Goal: Transaction & Acquisition: Purchase product/service

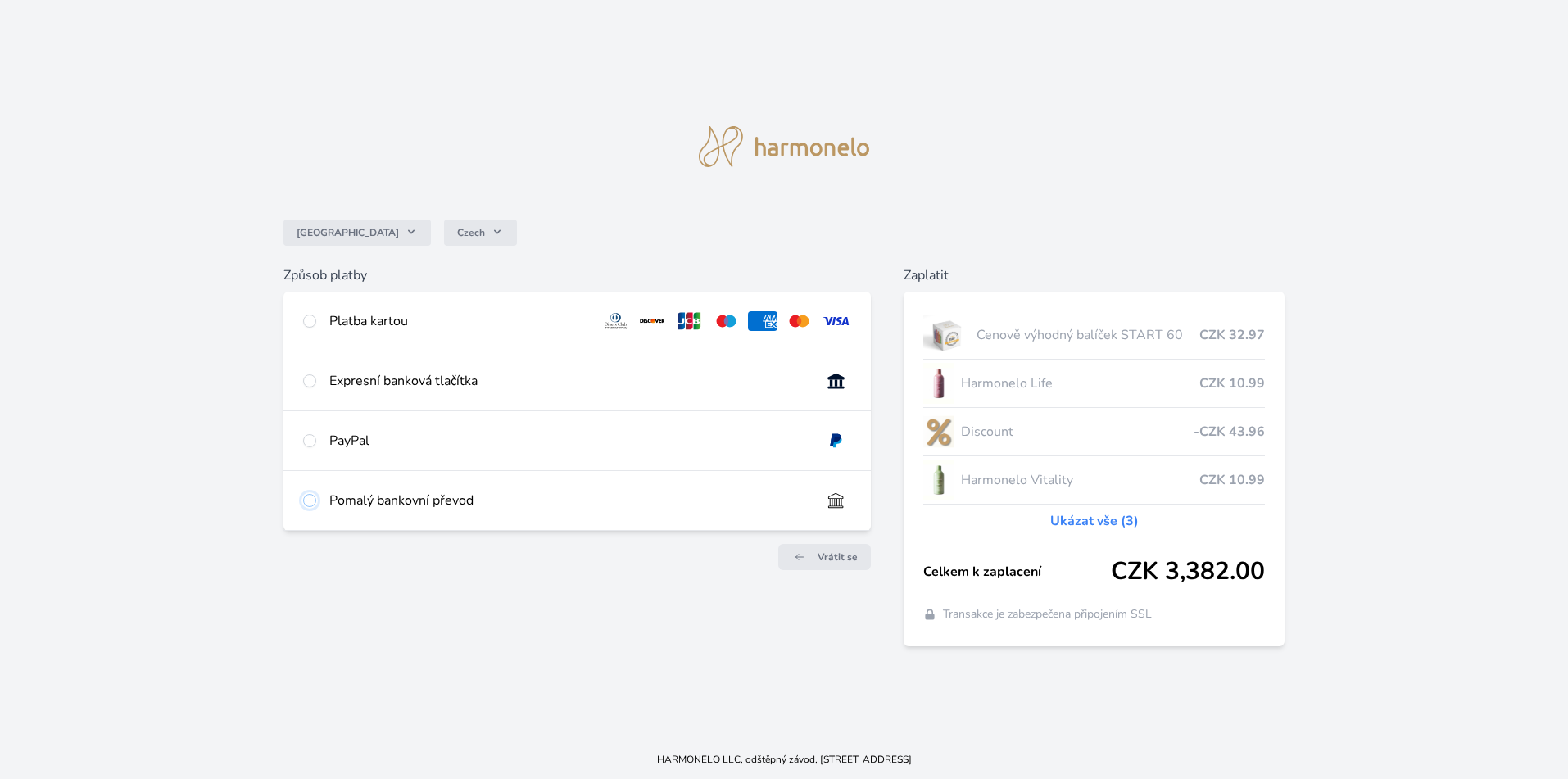
click at [312, 500] on input "radio" at bounding box center [310, 501] width 13 height 13
radio input "true"
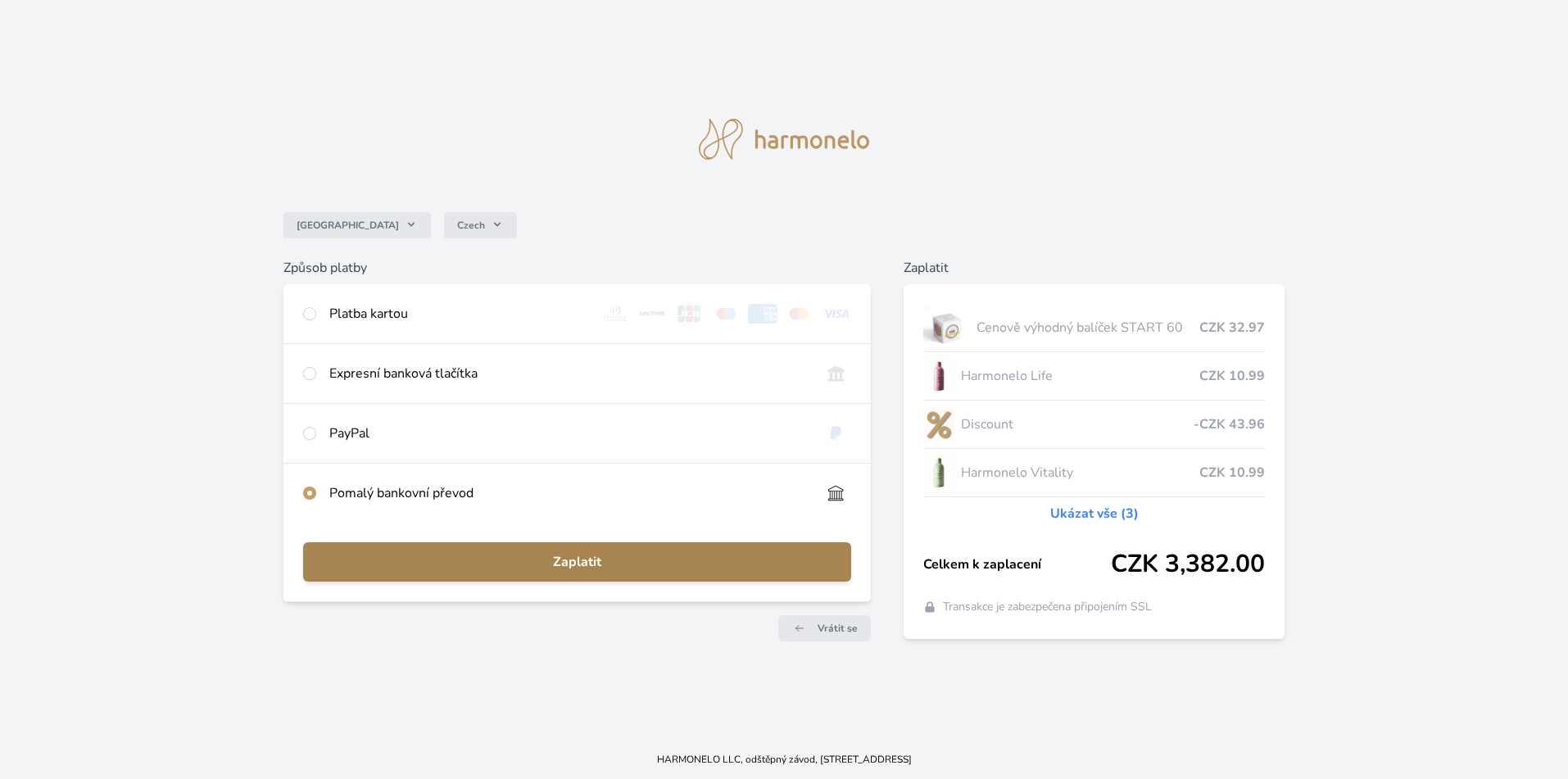
click at [579, 567] on span "Zaplatit" at bounding box center [577, 562] width 523 height 20
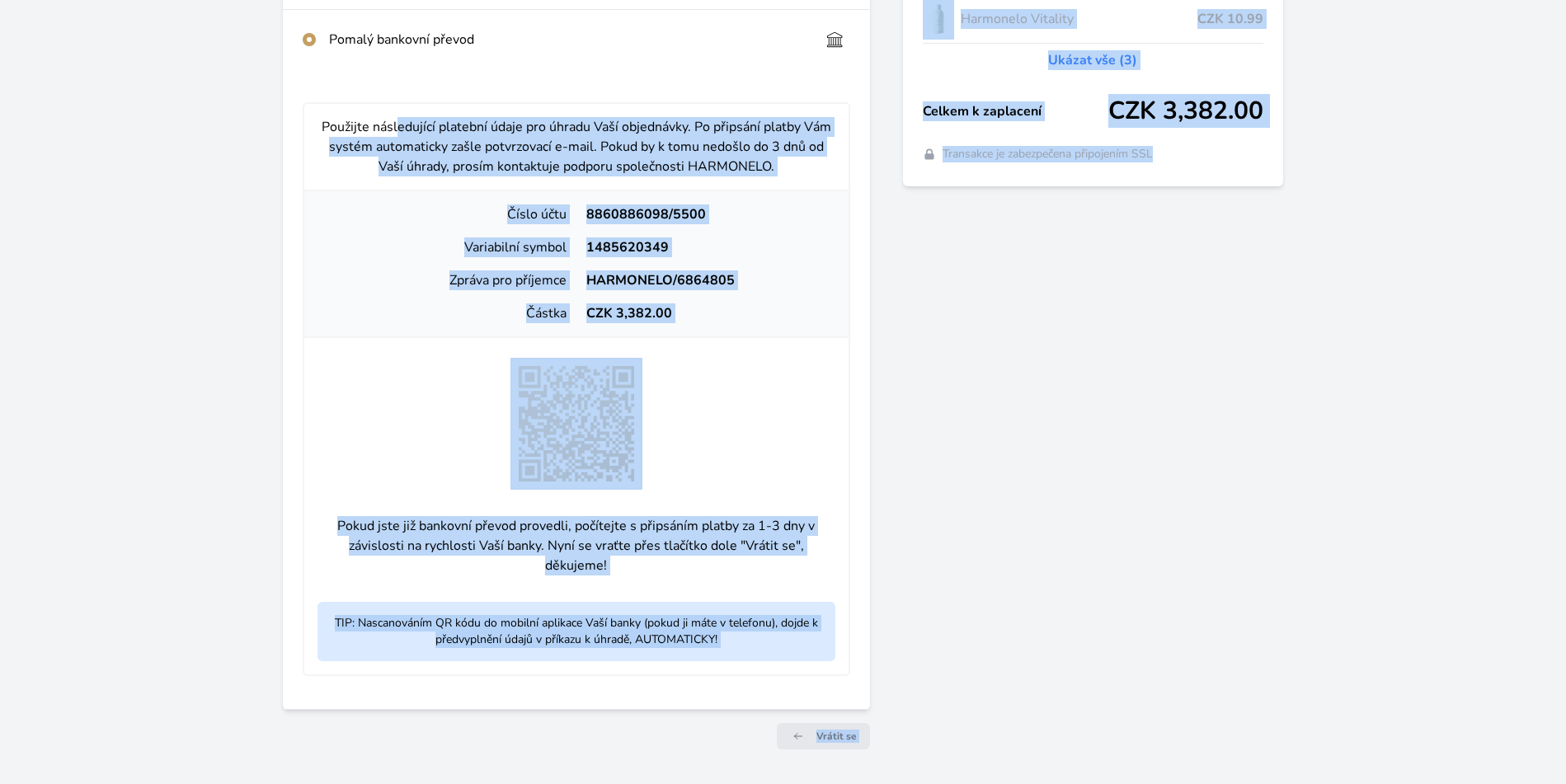
scroll to position [454, 0]
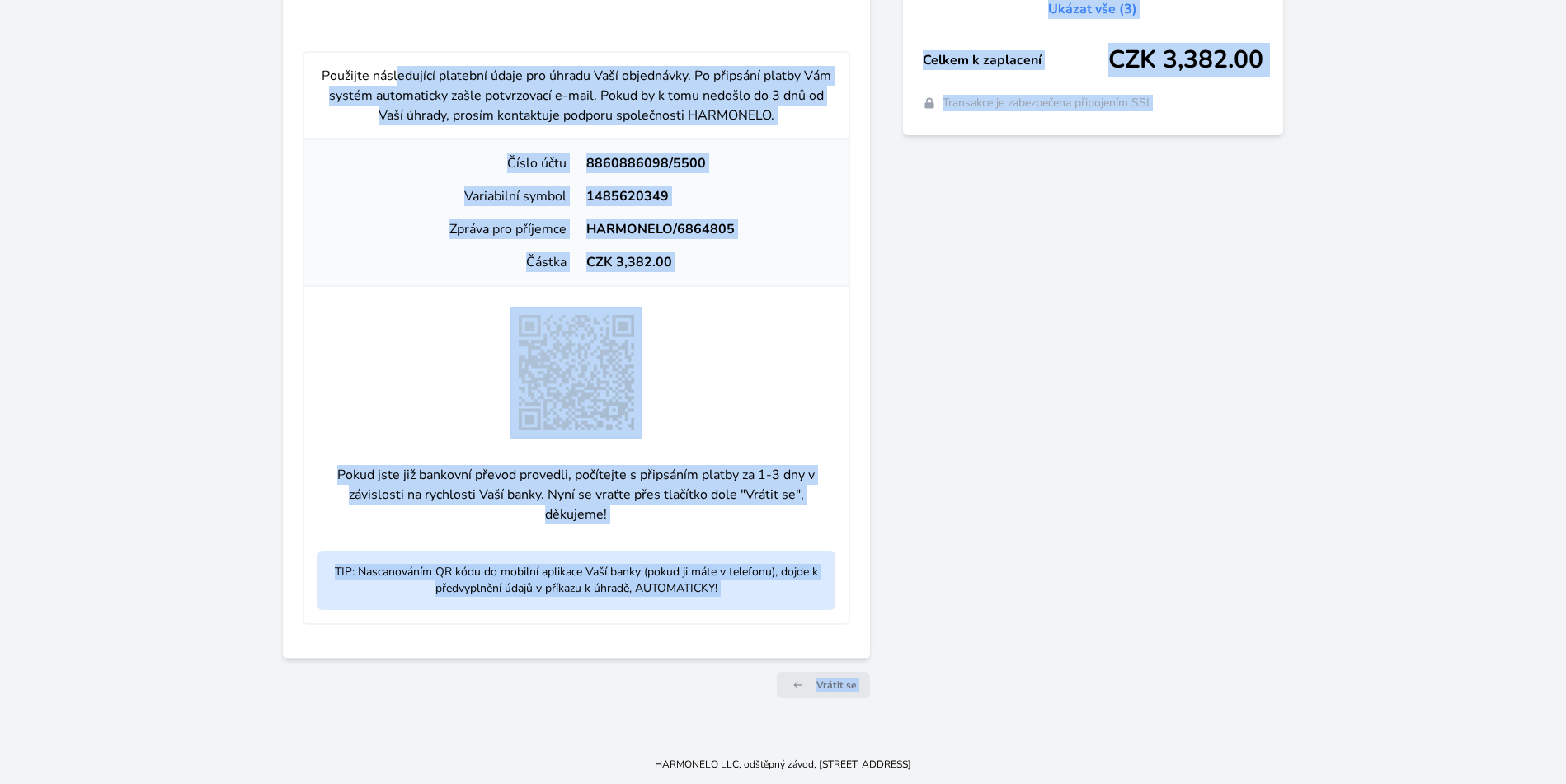
drag, startPoint x: 308, startPoint y: 345, endPoint x: 848, endPoint y: 598, distance: 596.3
click at [848, 598] on div "Použijte následující platební údaje pro úhradu Vaší objednávky. Po připsání pla…" at bounding box center [576, 338] width 587 height 640
click at [847, 597] on div "Použijte následující platební údaje pro úhradu Vaší objednávky. Po připsání pla…" at bounding box center [576, 338] width 548 height 574
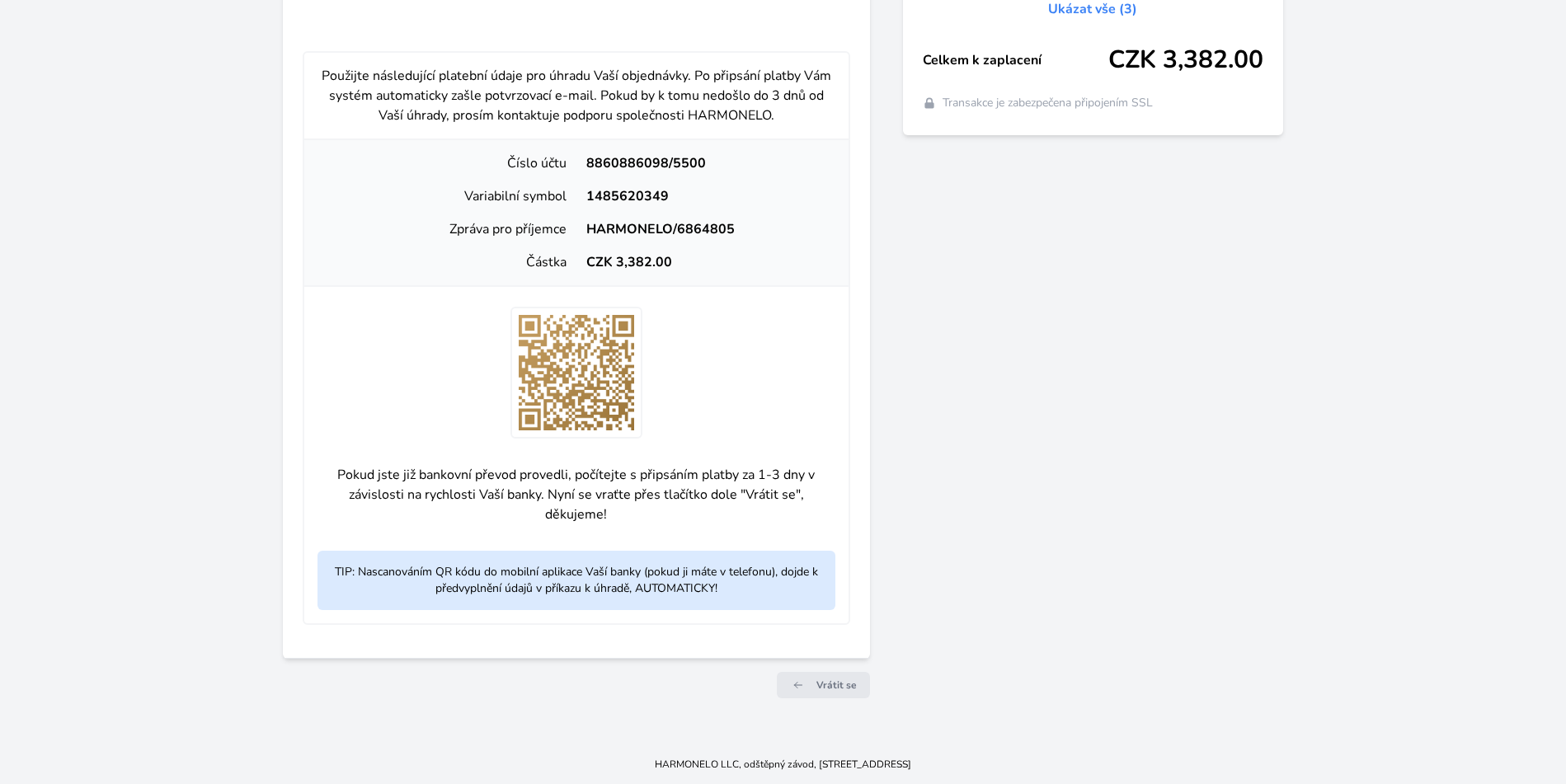
click at [452, 71] on p "Použijte následující platební údaje pro úhradu Vaší objednávky. Po připsání pla…" at bounding box center [576, 95] width 518 height 59
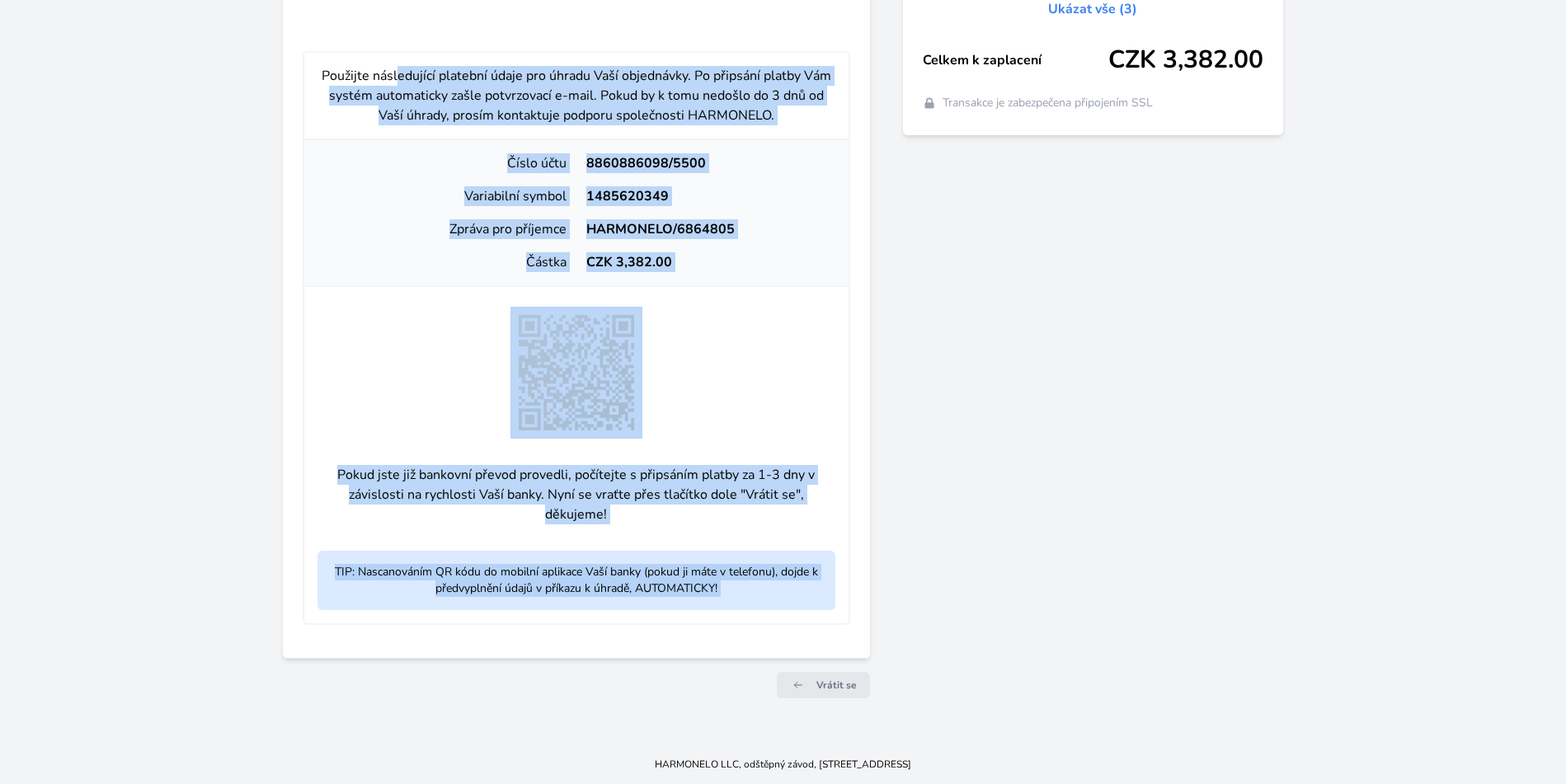
drag, startPoint x: 452, startPoint y: 71, endPoint x: 589, endPoint y: 564, distance: 511.7
click at [590, 567] on div "Použijte následující platební údaje pro úhradu Vaší objednávky. Po připsání pla…" at bounding box center [576, 338] width 548 height 574
click at [747, 287] on div "Použijte následující platební údaje pro úhradu Vaší objednávky. Po připsání pla…" at bounding box center [576, 338] width 548 height 574
click at [179, 169] on div "Česko Czech Způsob platby Platba kartou Číslo karty <p>Your browser does not su…" at bounding box center [783, 145] width 1566 height 1199
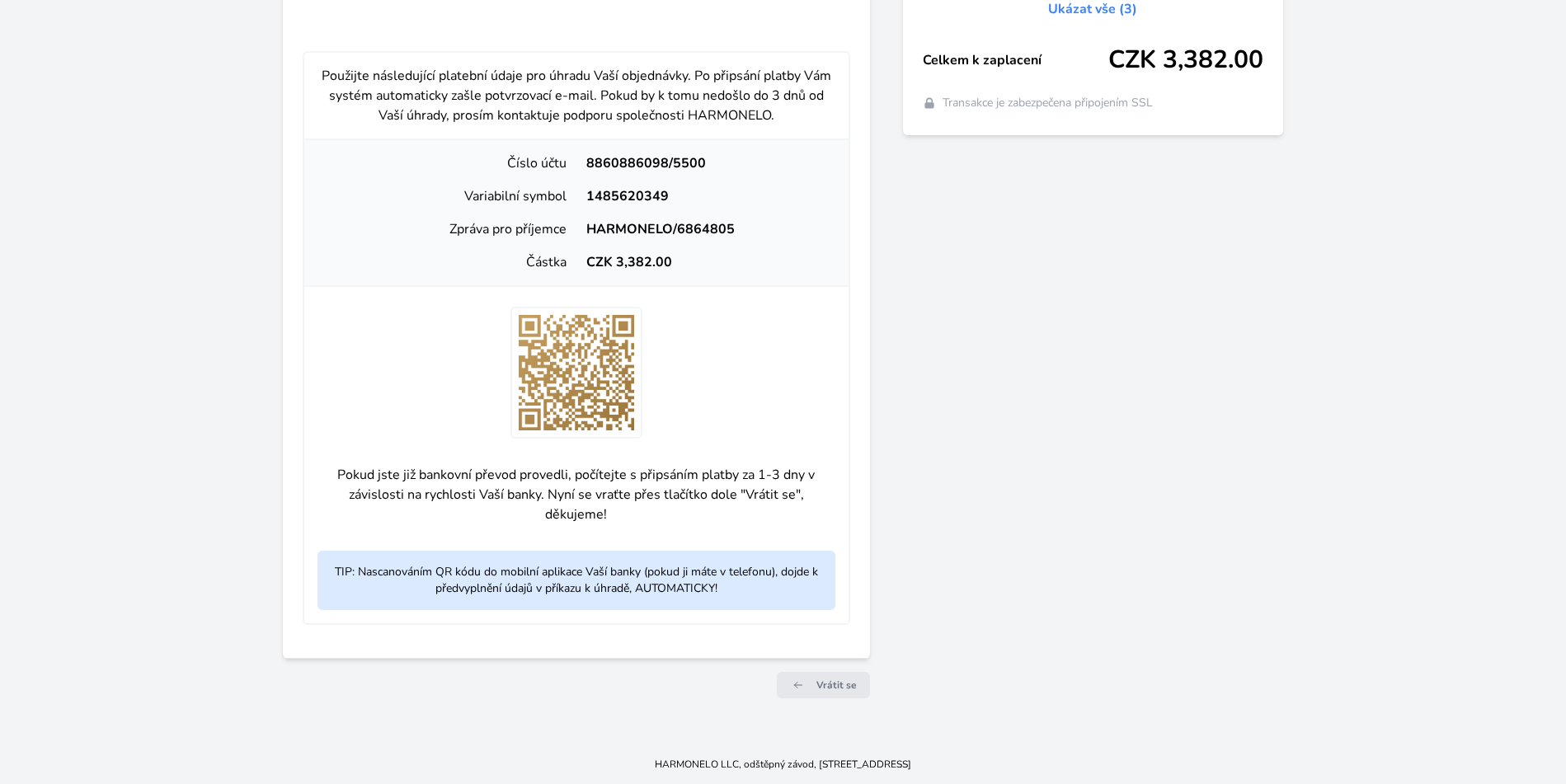
click at [308, 76] on div "Použijte následující platební údaje pro úhradu Vaší objednávky. Po připsání pla…" at bounding box center [576, 338] width 548 height 574
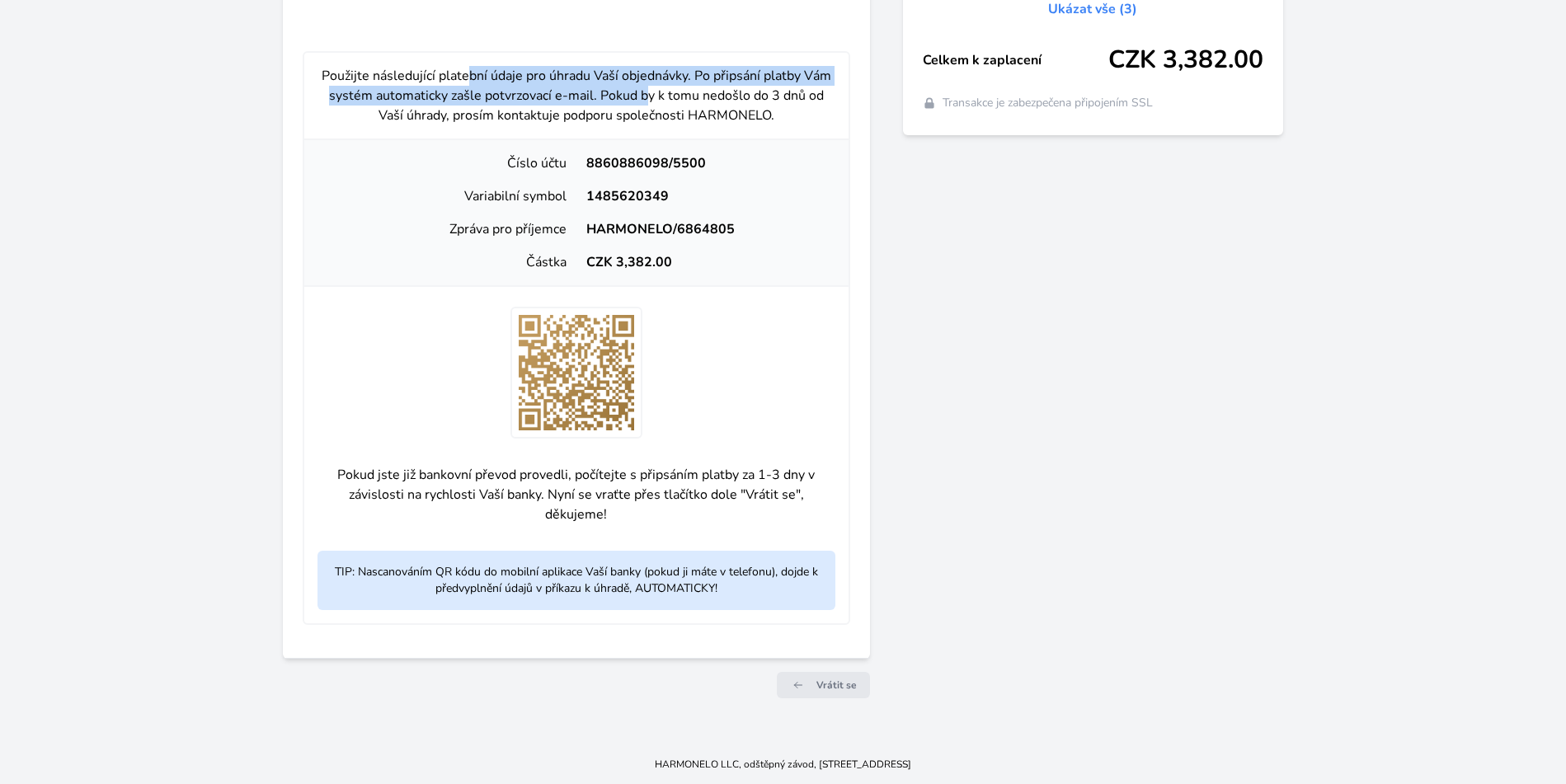
drag, startPoint x: 442, startPoint y: 74, endPoint x: 573, endPoint y: 87, distance: 131.6
click at [573, 87] on p "Použijte následující platební údaje pro úhradu Vaší objednávky. Po připsání pla…" at bounding box center [576, 95] width 518 height 59
click at [571, 86] on p "Použijte následující platební údaje pro úhradu Vaší objednávky. Po připsání pla…" at bounding box center [576, 95] width 518 height 59
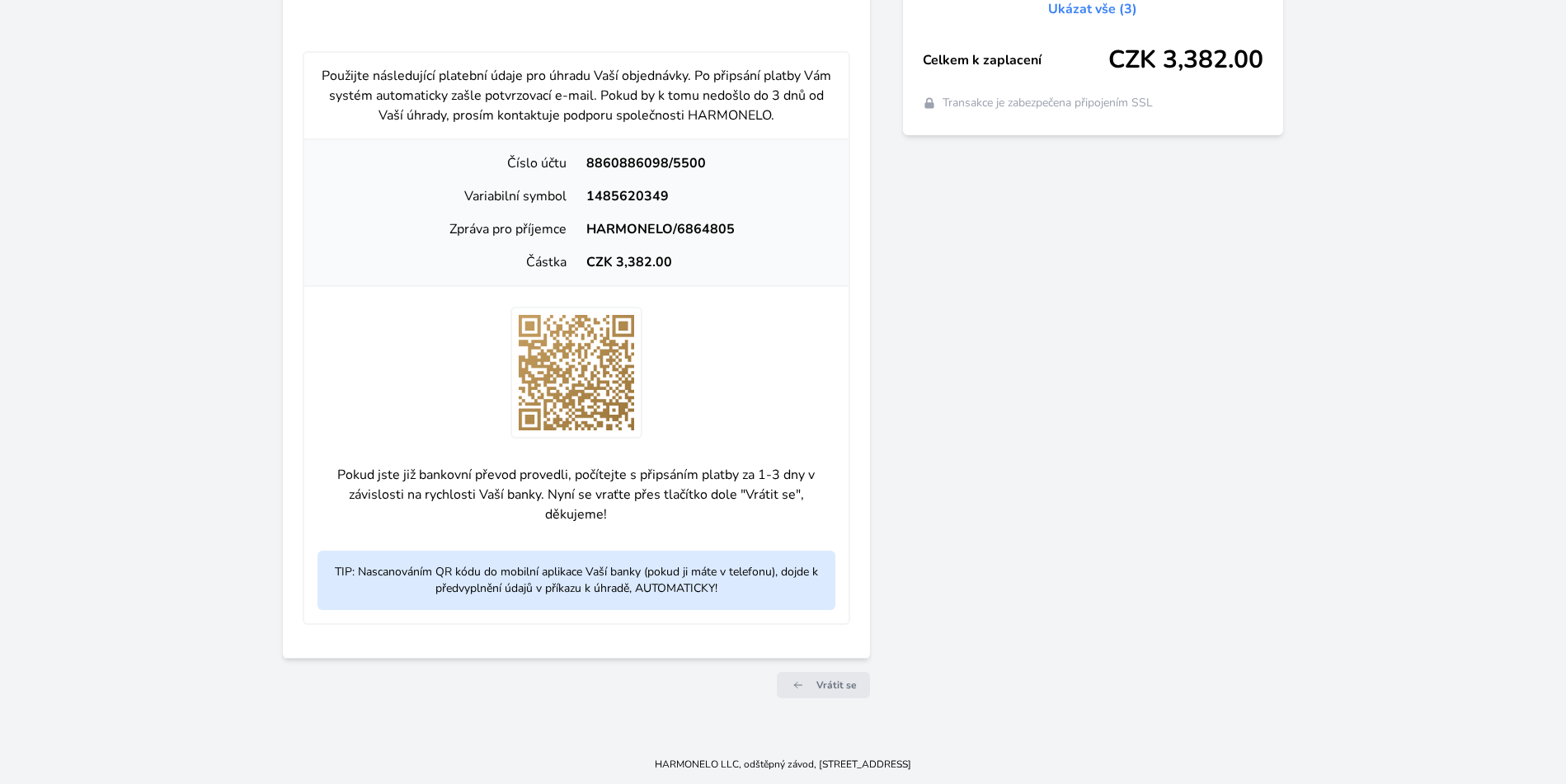
click at [466, 82] on p "Použijte následující platební údaje pro úhradu Vaší objednávky. Po připsání pla…" at bounding box center [576, 95] width 518 height 59
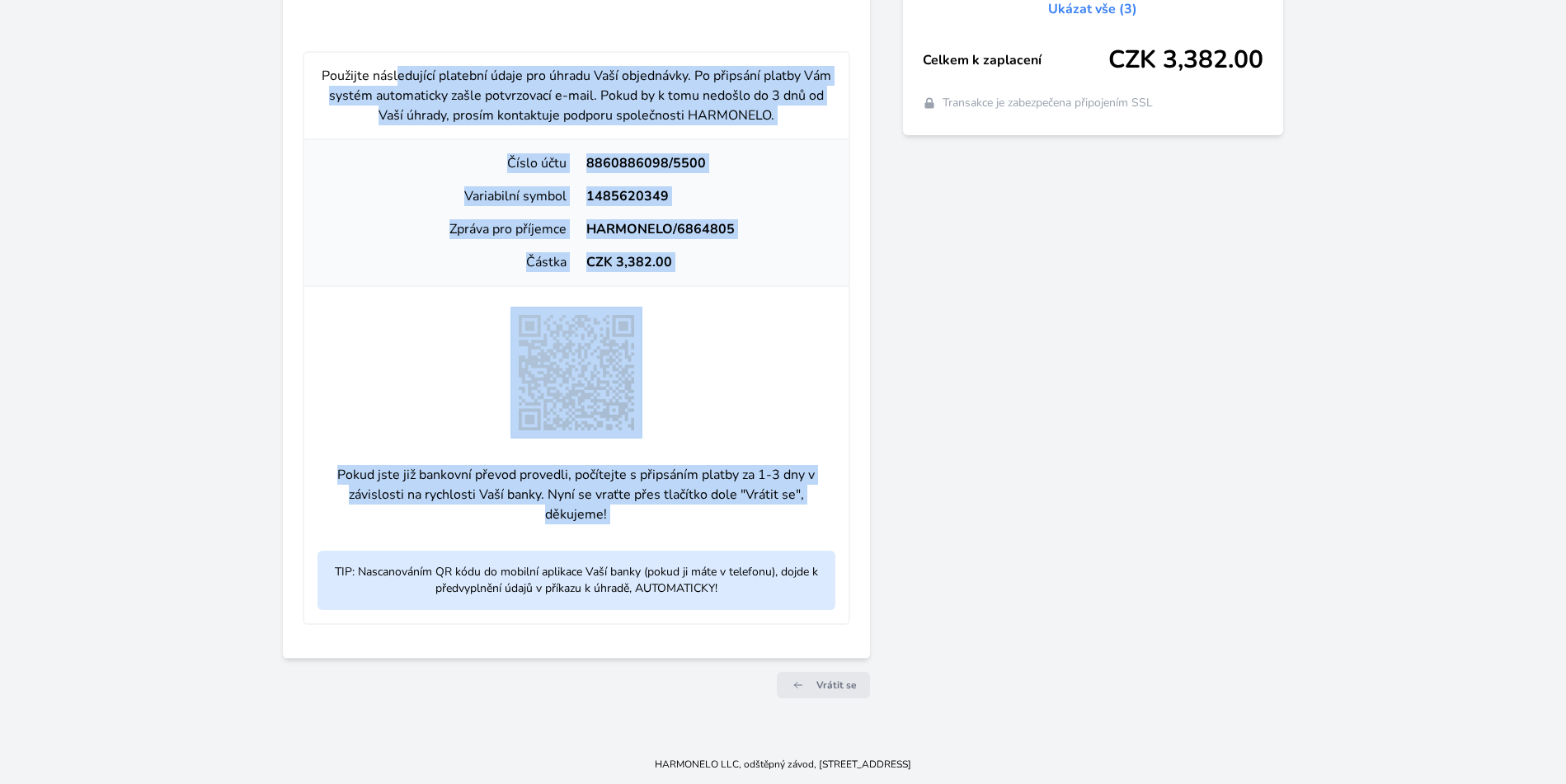
drag, startPoint x: 467, startPoint y: 82, endPoint x: 580, endPoint y: 481, distance: 414.7
click at [568, 485] on div "Použijte následující platební údaje pro úhradu Vaší objednávky. Po připsání pla…" at bounding box center [576, 338] width 548 height 574
copy div "Použijte následující platební údaje pro úhradu Vaší objednávky. Po připsání pla…"
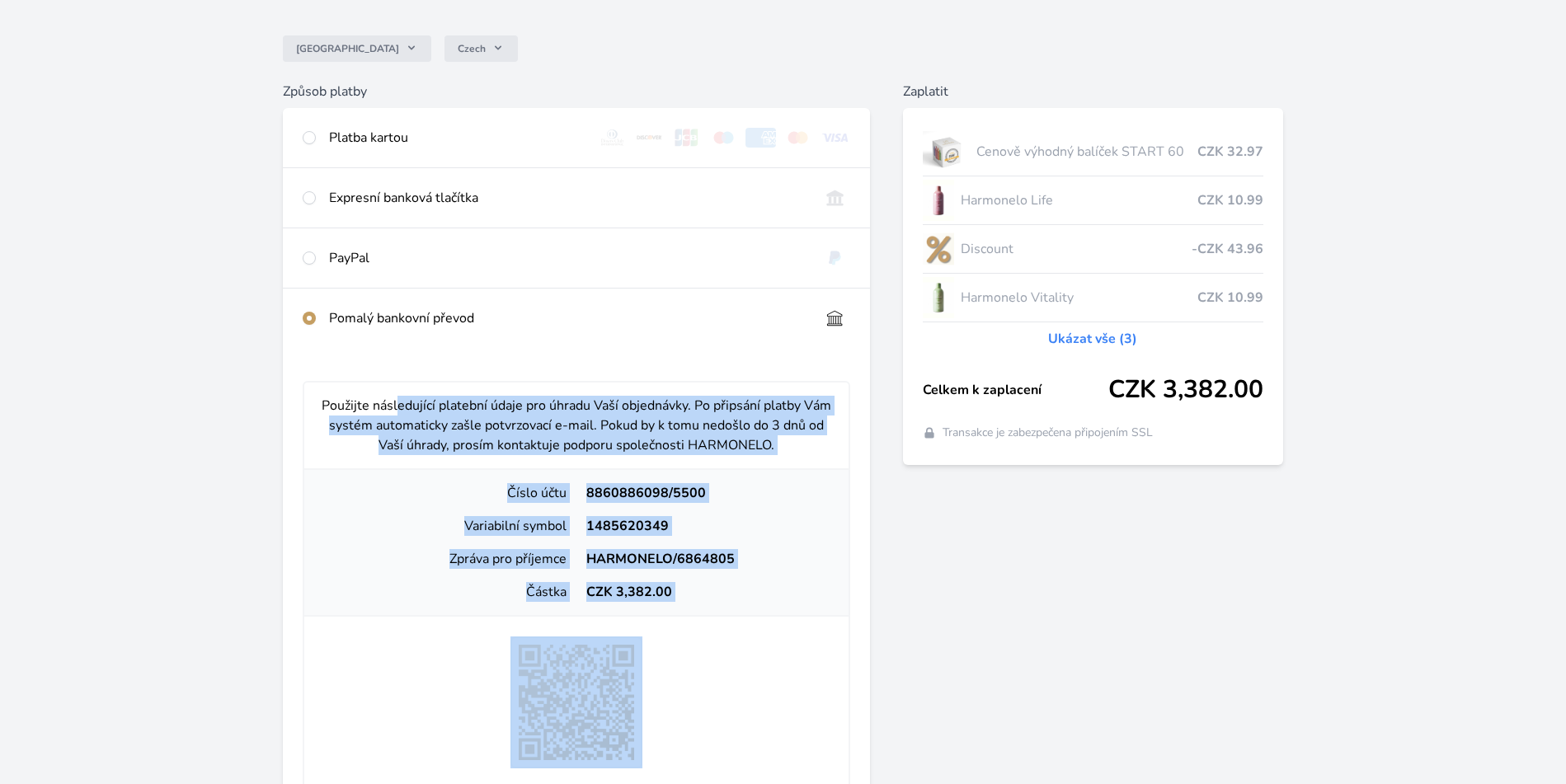
scroll to position [131, 0]
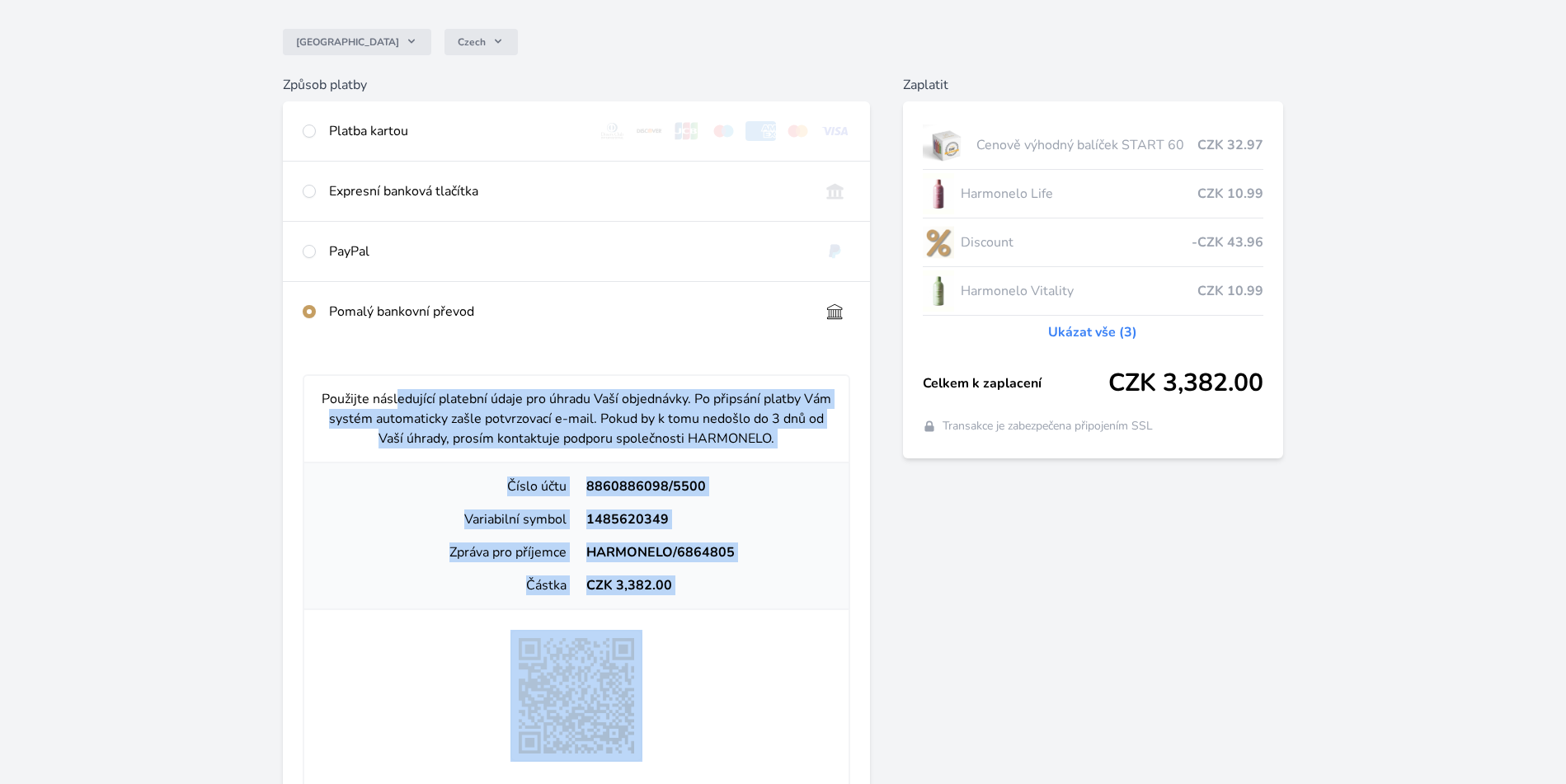
click at [611, 404] on p "Použijte následující platební údaje pro úhradu Vaší objednávky. Po připsání pla…" at bounding box center [576, 418] width 518 height 59
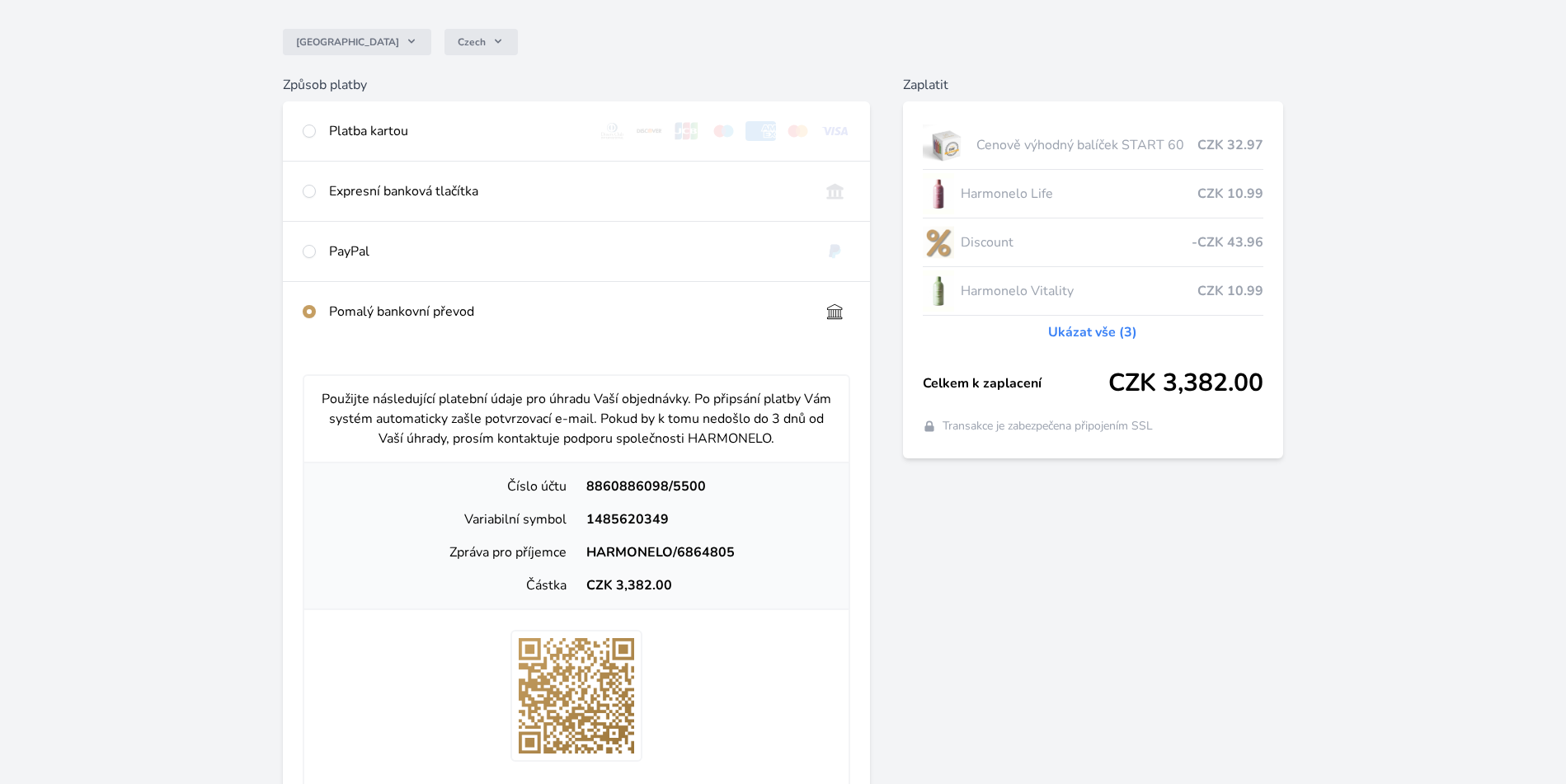
click at [492, 399] on p "Použijte následující platební údaje pro úhradu Vaší objednávky. Po připsání pla…" at bounding box center [576, 418] width 518 height 59
click at [493, 399] on p "Použijte následující platební údaje pro úhradu Vaší objednávky. Po připsání pla…" at bounding box center [576, 418] width 518 height 59
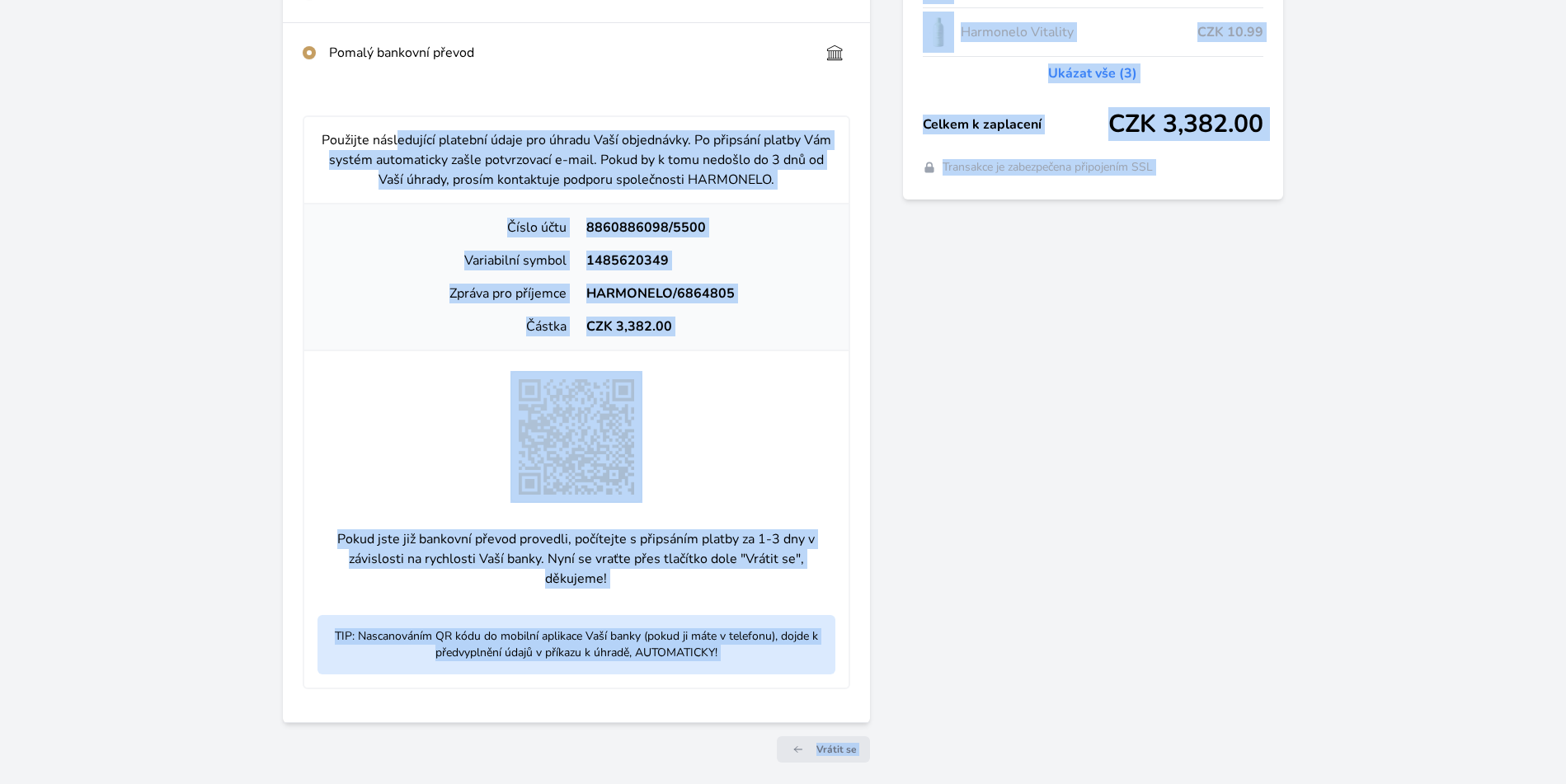
scroll to position [454, 0]
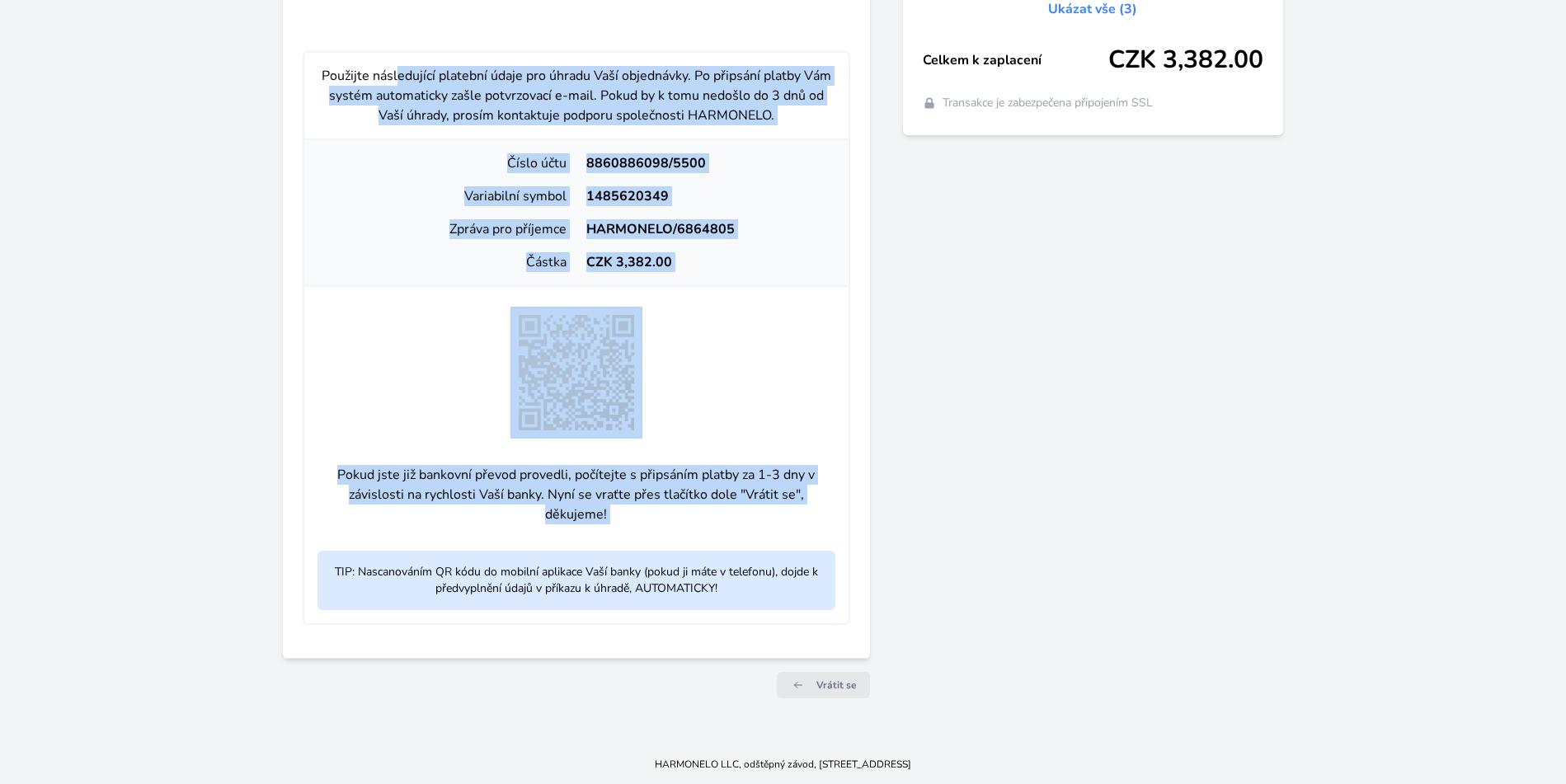
drag, startPoint x: 493, startPoint y: 400, endPoint x: 580, endPoint y: 506, distance: 137.1
click at [580, 506] on div "Použijte následující platební údaje pro úhradu Vaší objednávky. Po připsání pla…" at bounding box center [576, 338] width 548 height 574
copy div "Použijte následující platební údaje pro úhradu Vaší objednávky. Po připsání pla…"
click at [791, 342] on div at bounding box center [576, 372] width 545 height 132
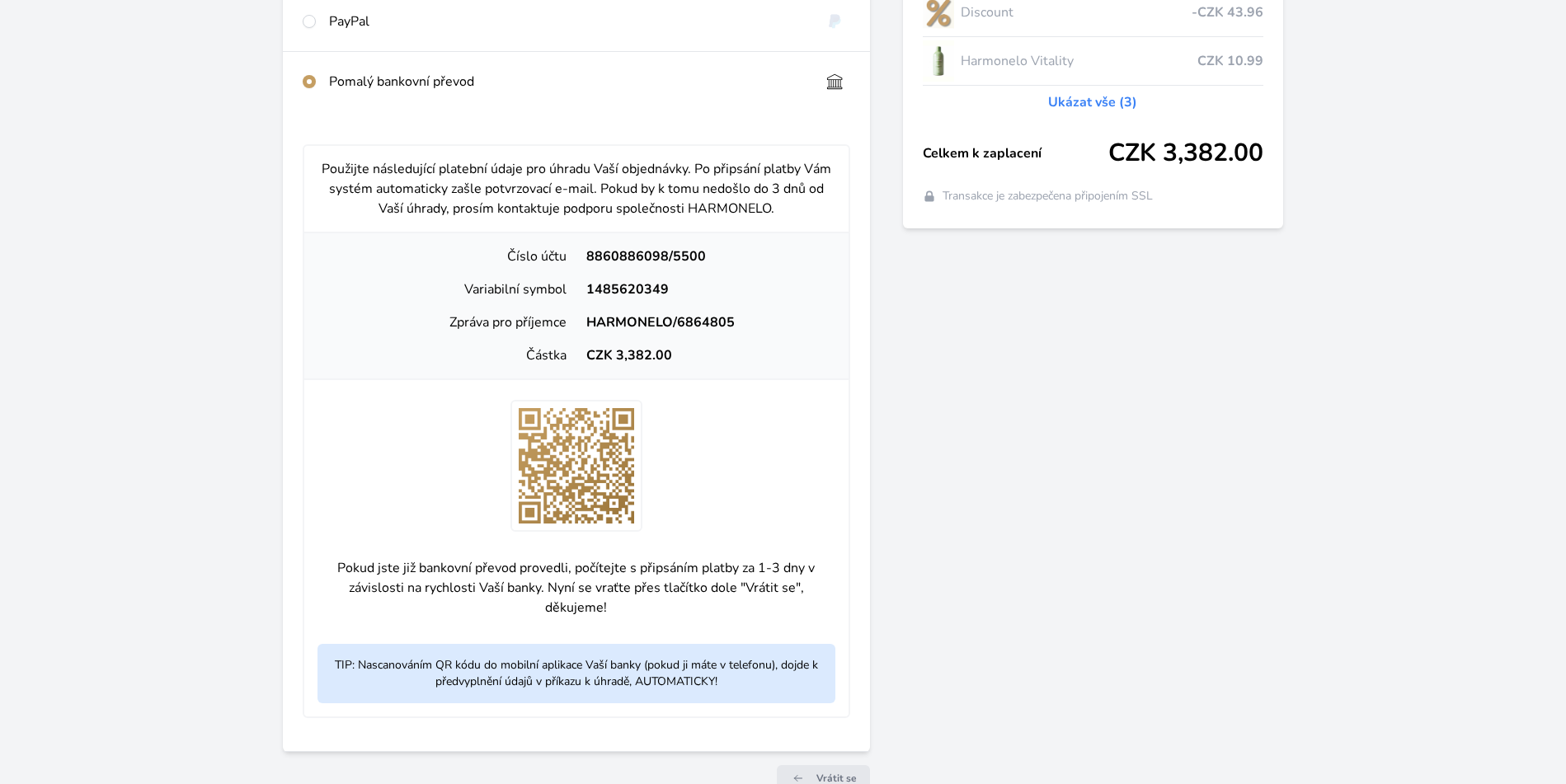
scroll to position [367, 0]
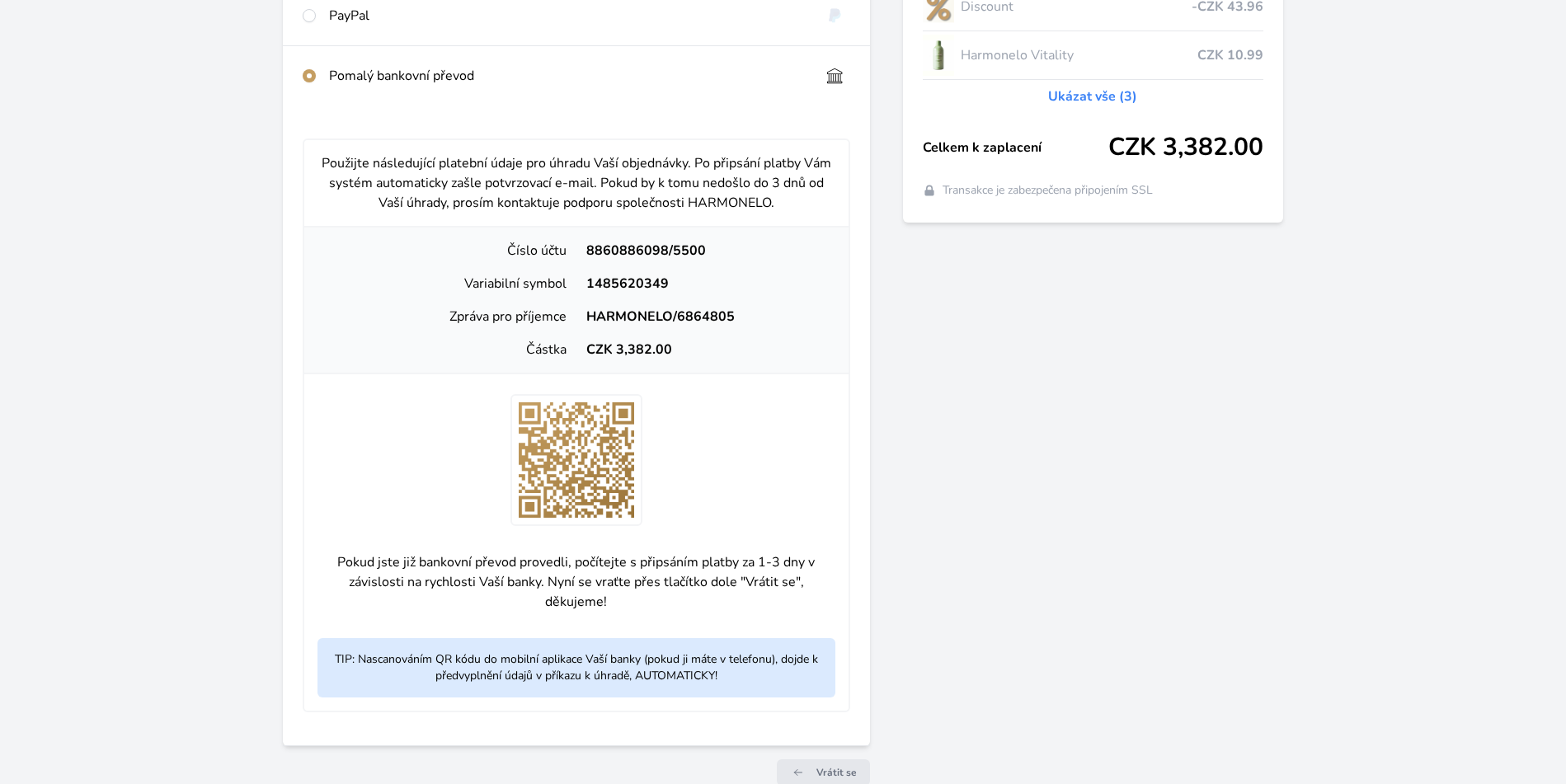
drag, startPoint x: 318, startPoint y: 162, endPoint x: 853, endPoint y: 609, distance: 697.2
click at [853, 609] on div "Použijte následující platební údaje pro úhradu Vaší objednávky. Po připsání pla…" at bounding box center [576, 426] width 587 height 640
copy div "Použijte následující platební údaje pro úhradu Vaší objednávky. Po připsání pla…"
